Goal: Check status: Check status

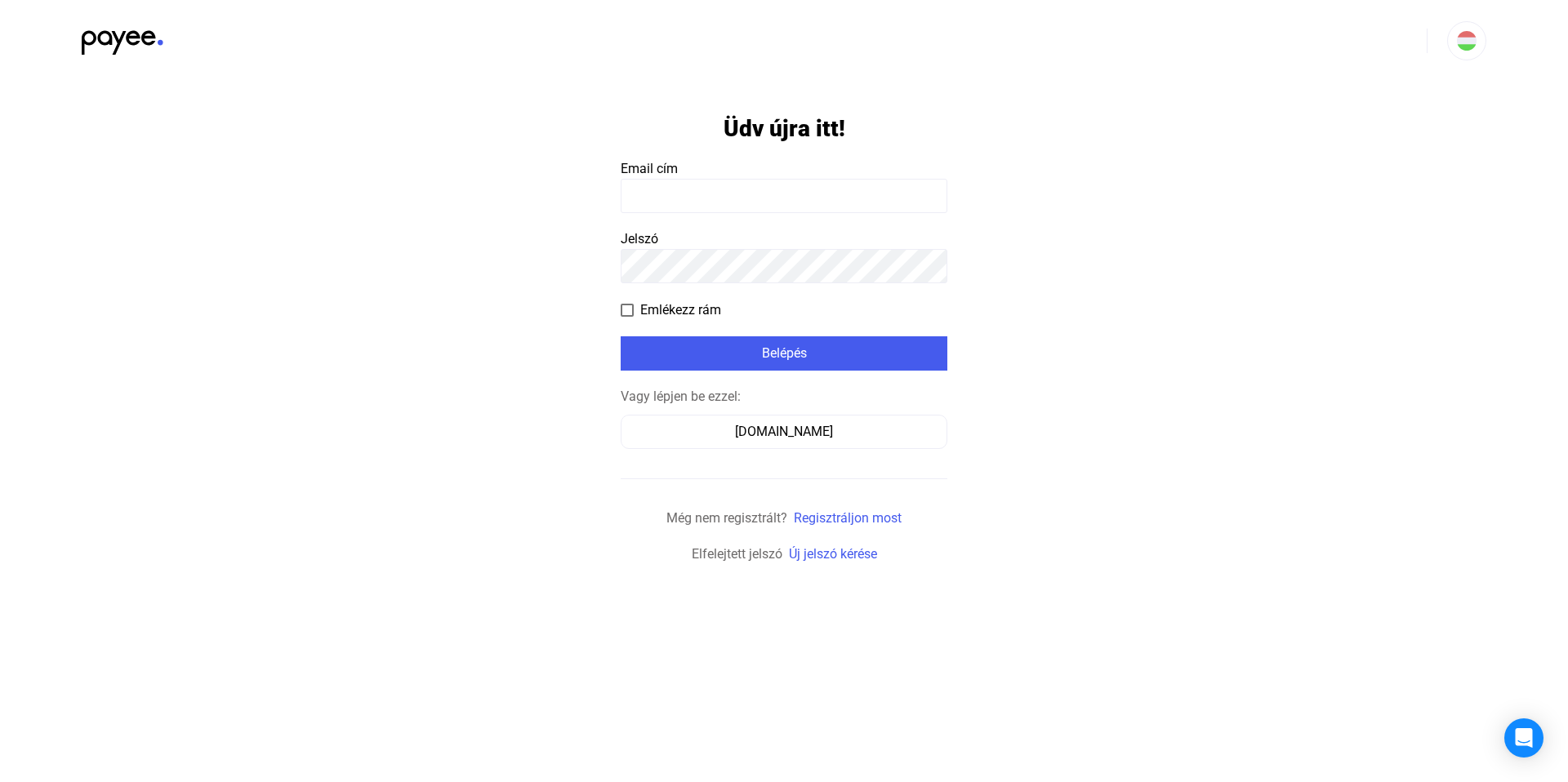
click at [694, 184] on input at bounding box center [784, 196] width 327 height 34
click at [824, 437] on div "[DOMAIN_NAME]" at bounding box center [784, 432] width 315 height 19
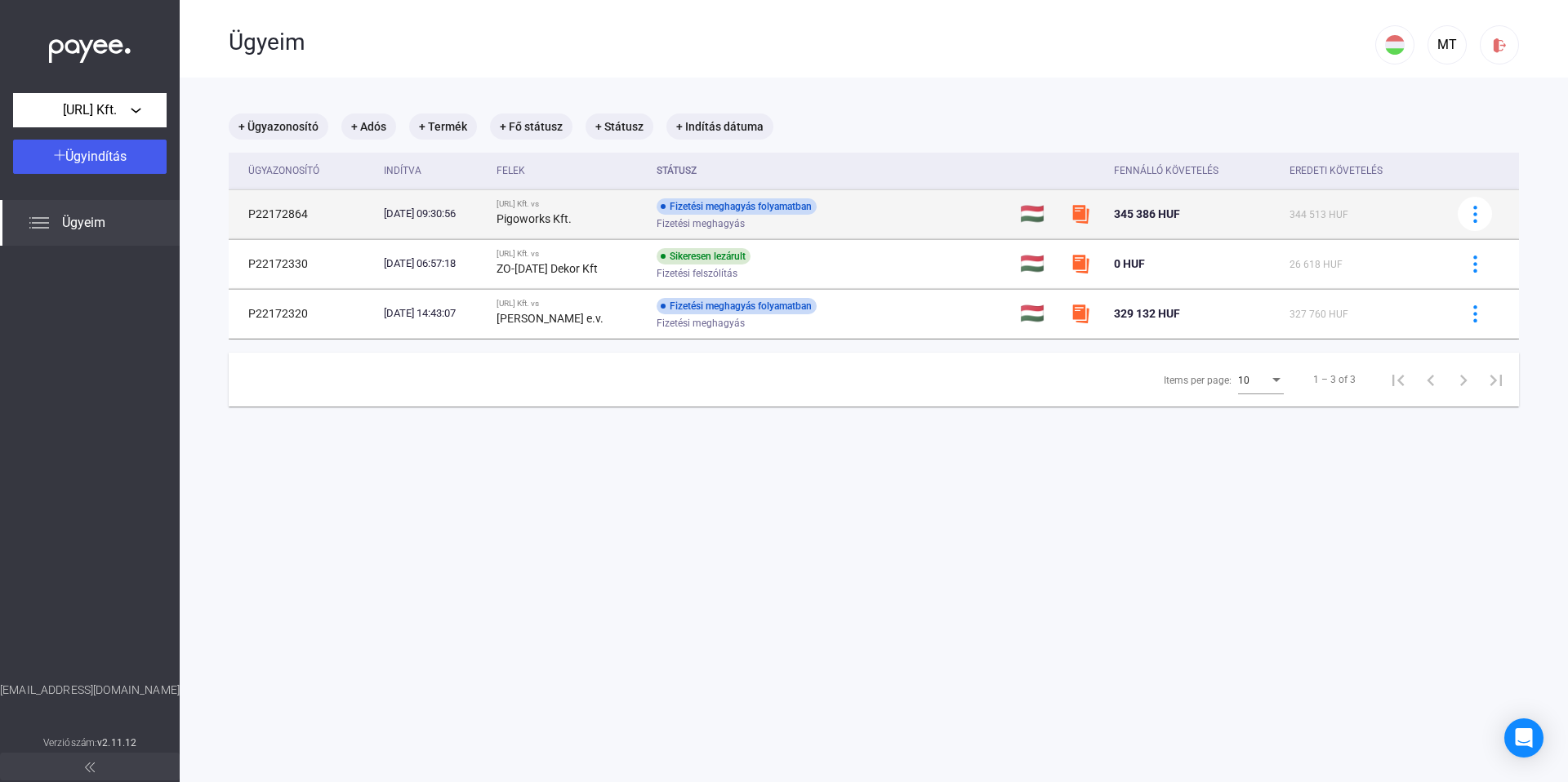
drag, startPoint x: 1105, startPoint y: 217, endPoint x: 1195, endPoint y: 215, distance: 90.0
click at [1195, 215] on div "345 386 HUF" at bounding box center [1195, 213] width 162 height 19
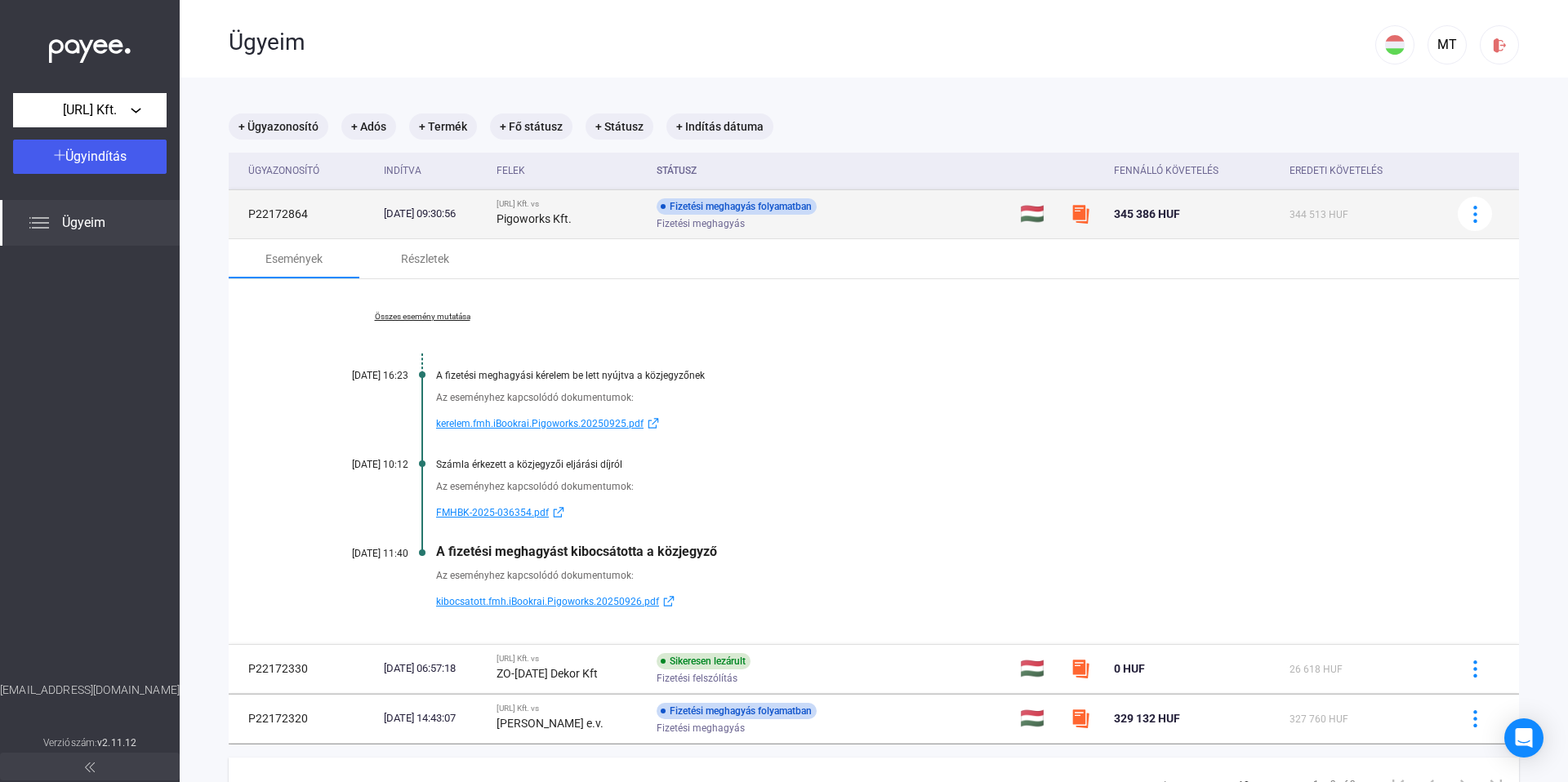
click at [1149, 218] on span "345 386 HUF" at bounding box center [1146, 214] width 66 height 13
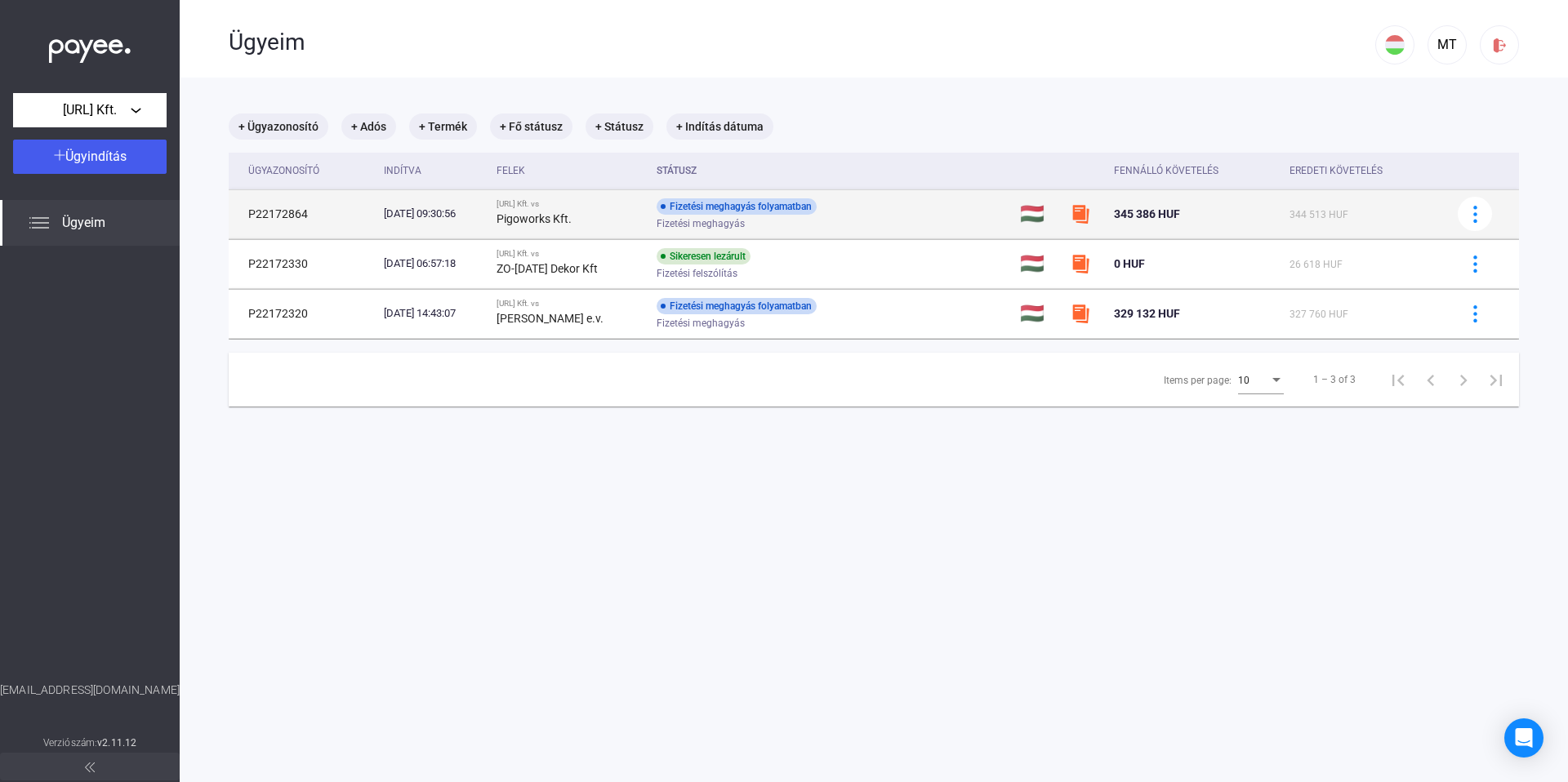
drag, startPoint x: 1106, startPoint y: 216, endPoint x: 1188, endPoint y: 214, distance: 82.0
click at [1188, 214] on div "345 386 HUF" at bounding box center [1195, 213] width 162 height 19
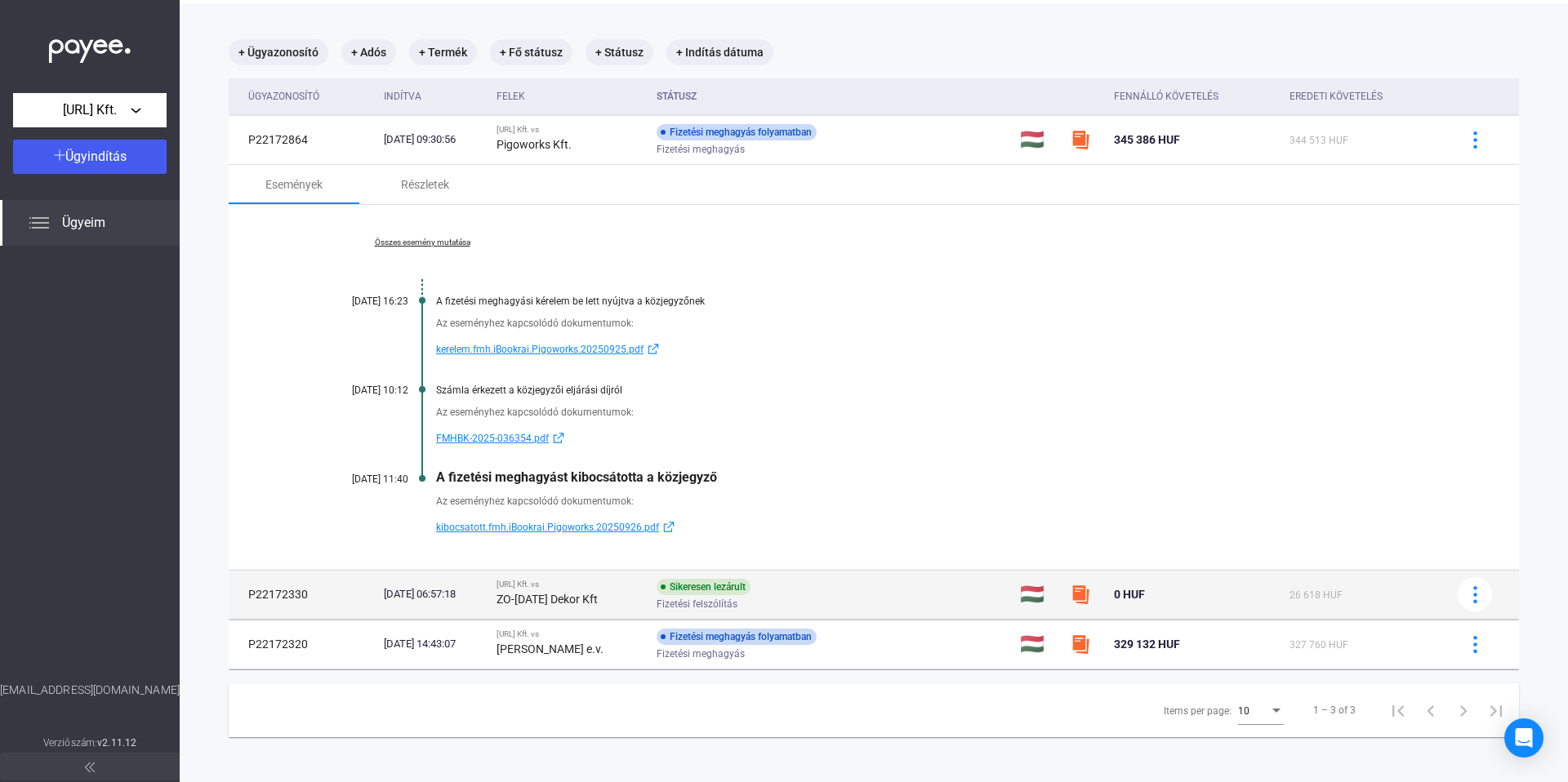
scroll to position [79, 0]
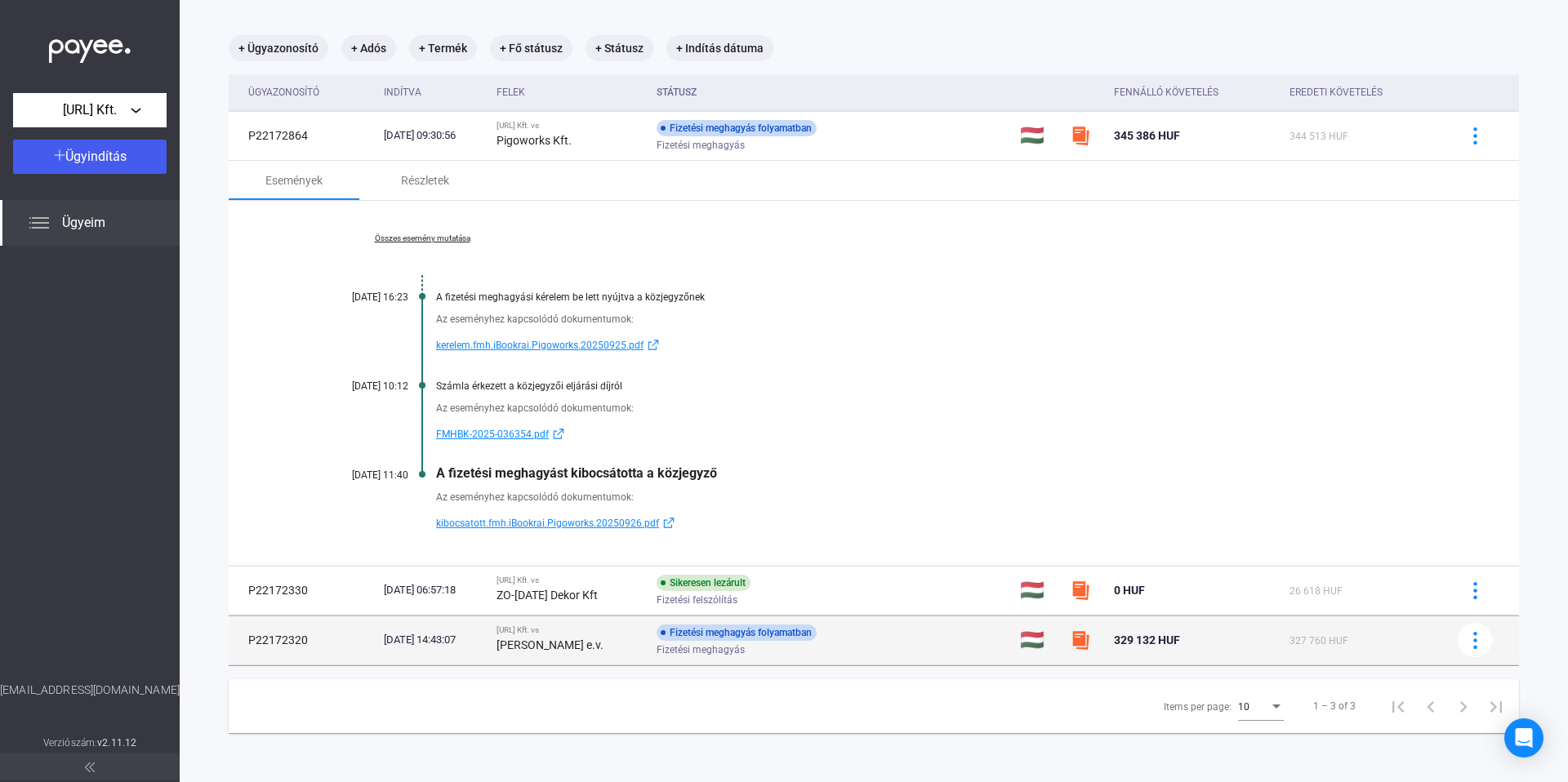
drag, startPoint x: 1105, startPoint y: 638, endPoint x: 1182, endPoint y: 636, distance: 77.0
click at [1182, 636] on div "329 132 HUF" at bounding box center [1195, 640] width 162 height 19
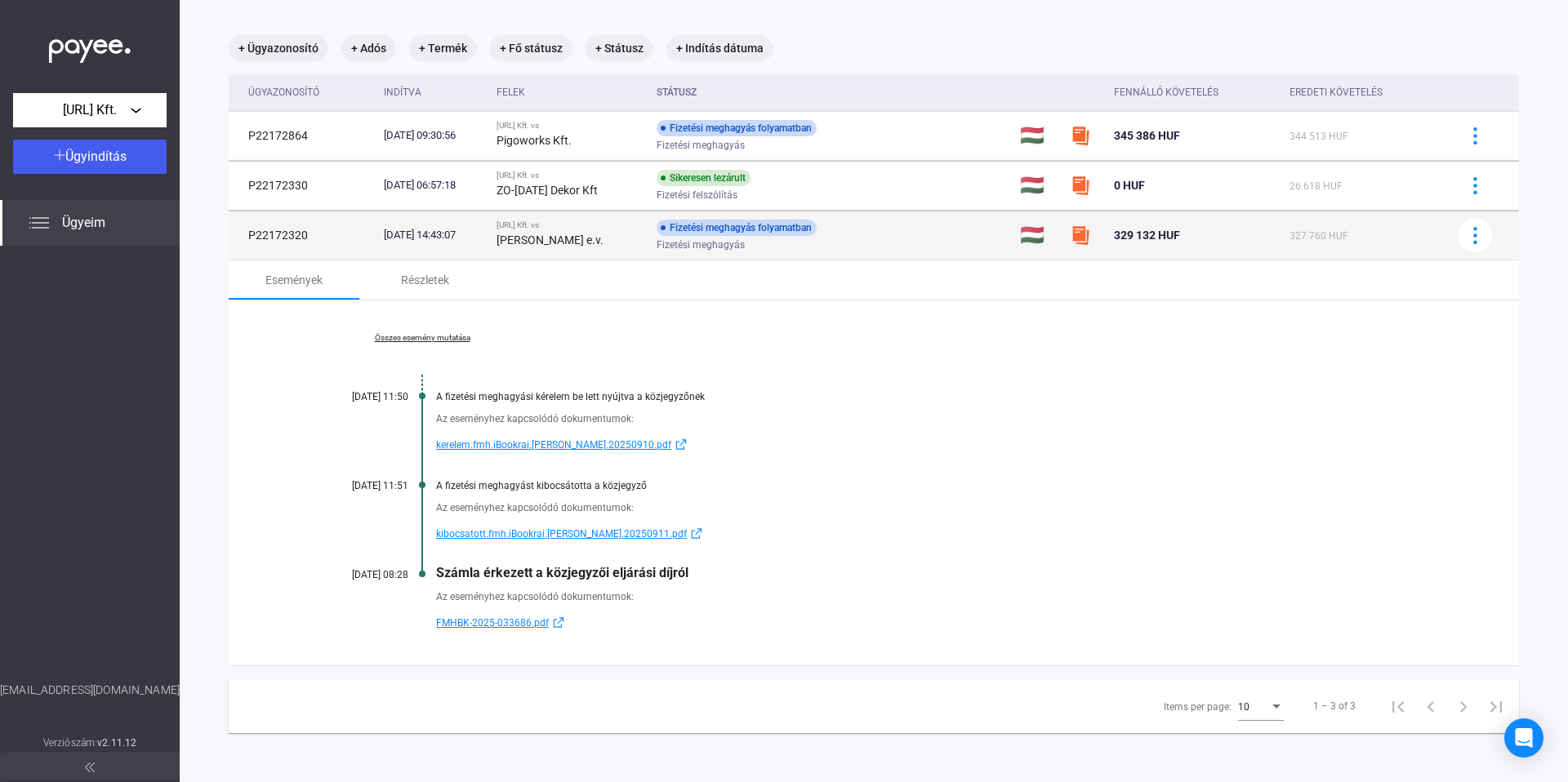
click at [872, 225] on div "Fizetési meghagyás folyamatban Fizetési meghagyás" at bounding box center [787, 235] width 260 height 32
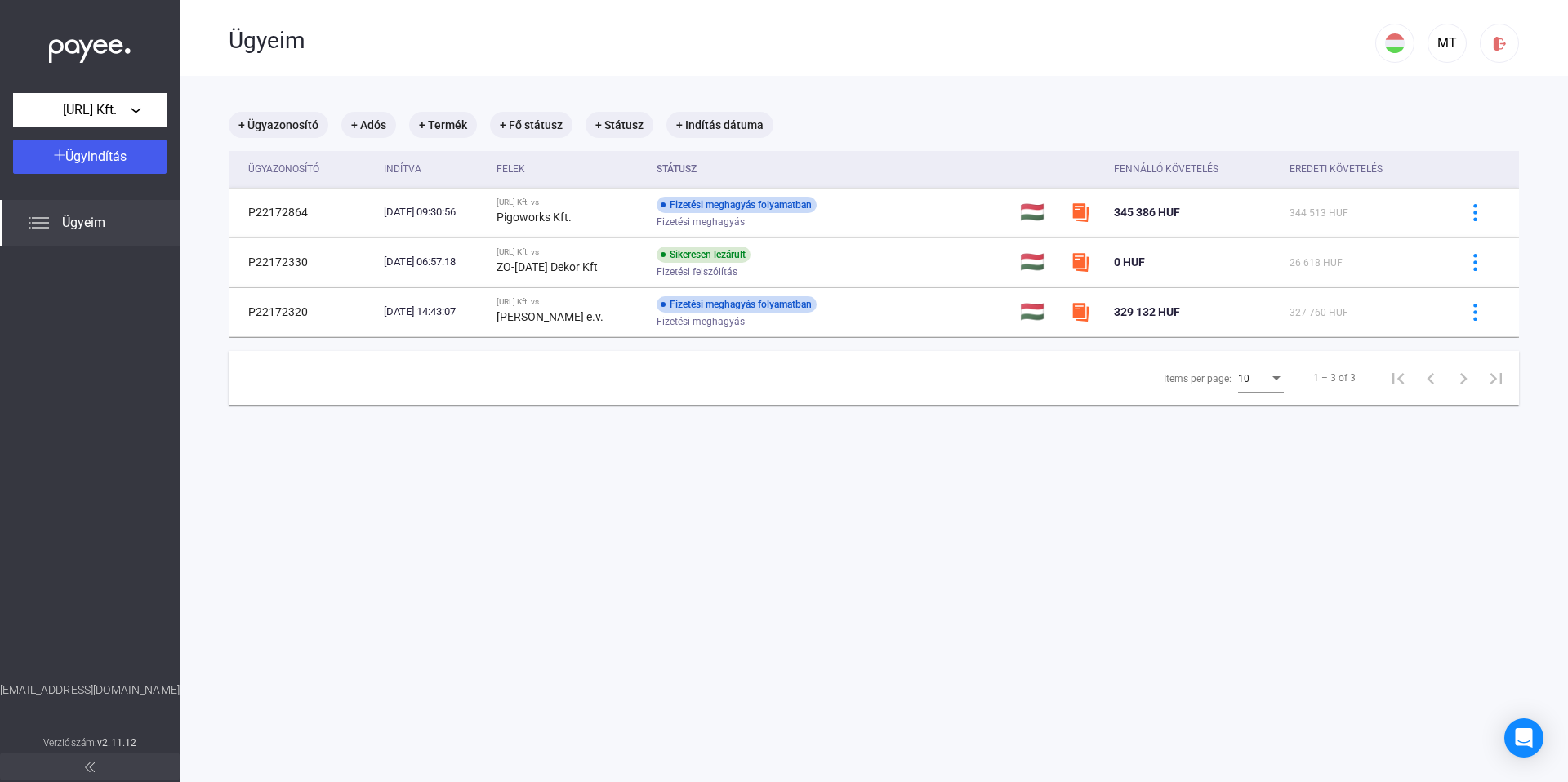
scroll to position [0, 0]
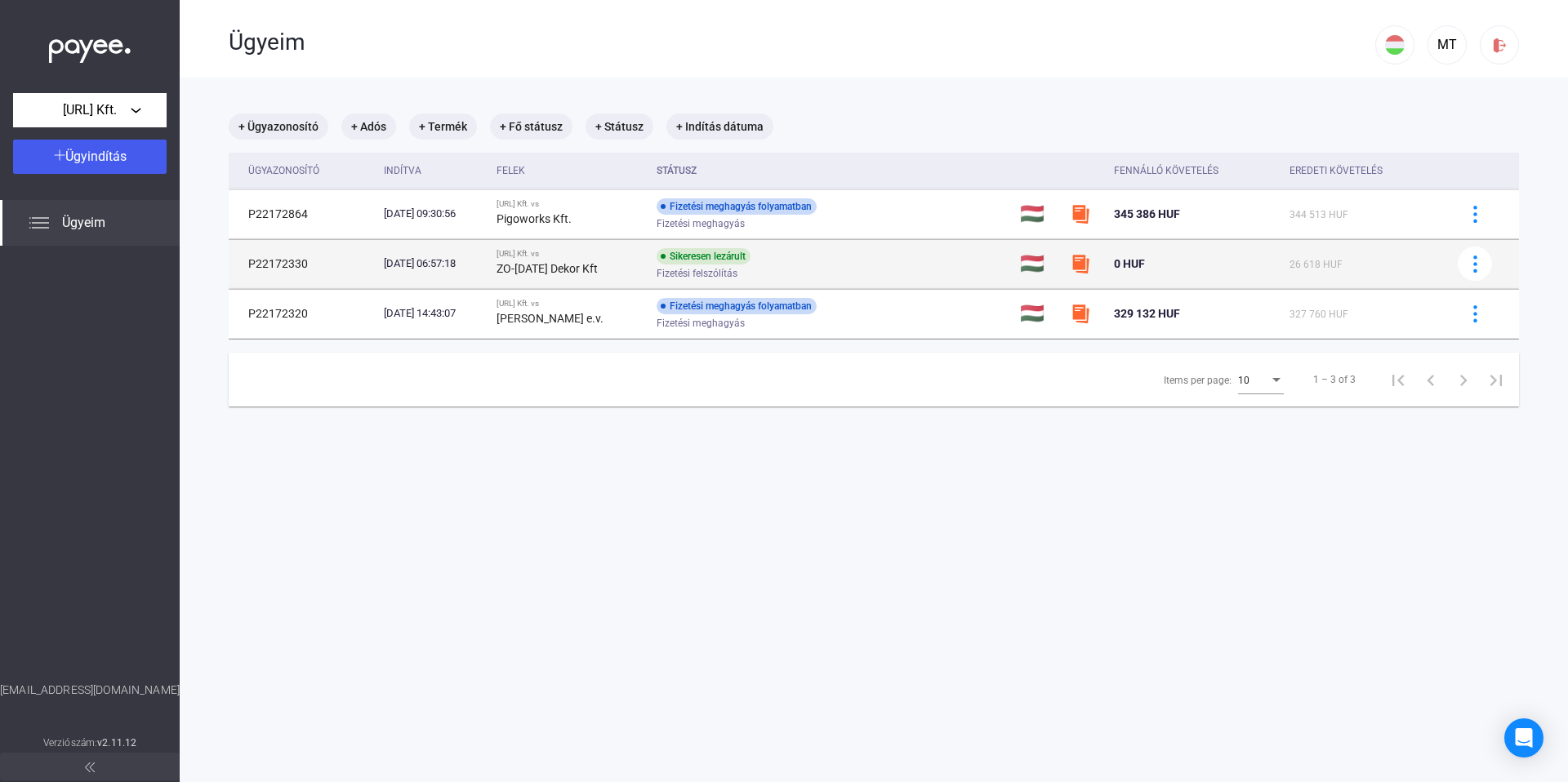
drag, startPoint x: 518, startPoint y: 265, endPoint x: 627, endPoint y: 274, distance: 109.4
click at [627, 274] on tr "P22172330 [DATE] 06:57:18 [URL] Kft. vs ZO-[DATE] Dekor Kft Sikeresen lezárult …" at bounding box center [874, 263] width 1291 height 49
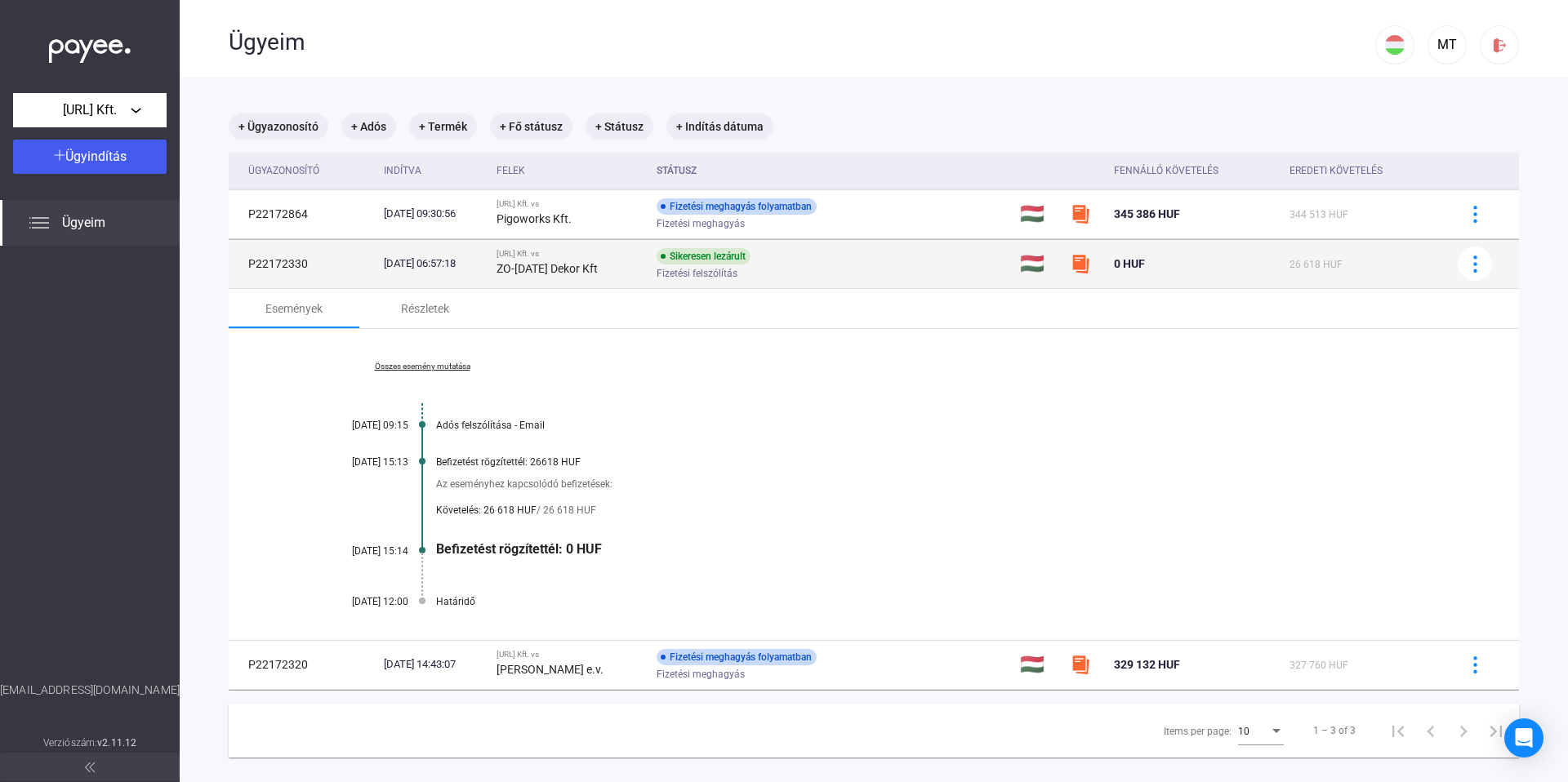
click at [842, 265] on div "Sikeresen lezárult Fizetési felszólítás" at bounding box center [787, 264] width 260 height 32
